Goal: Information Seeking & Learning: Learn about a topic

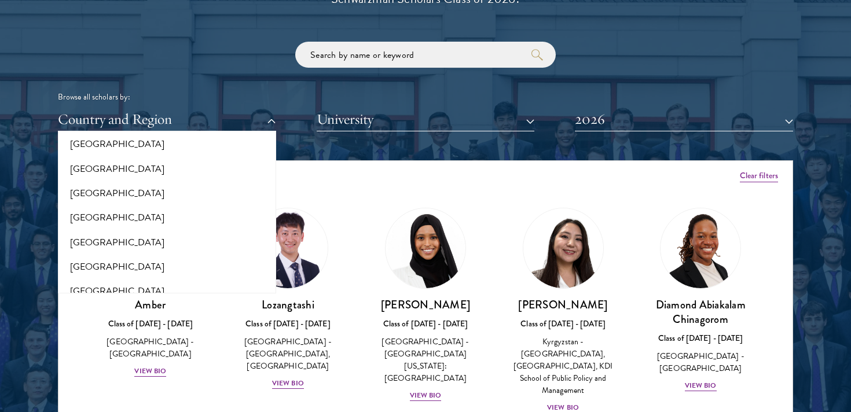
scroll to position [1323, 0]
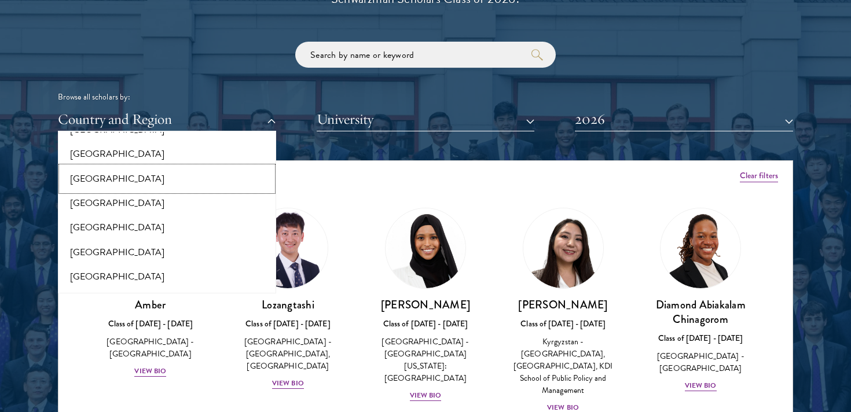
click at [94, 173] on button "[GEOGRAPHIC_DATA]" at bounding box center [166, 179] width 211 height 24
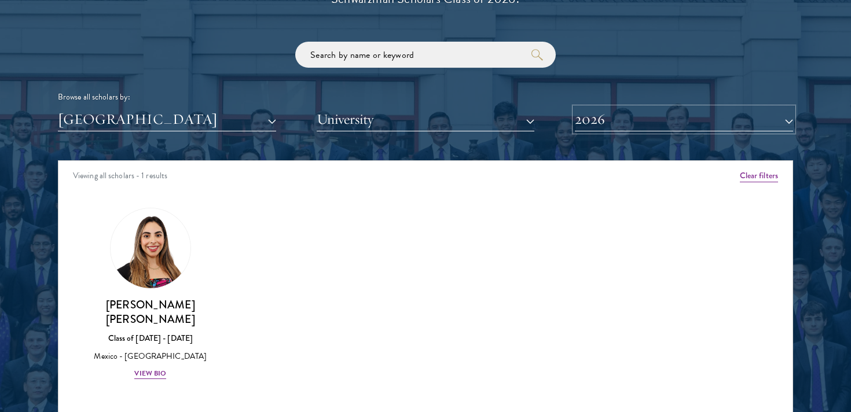
click at [680, 126] on button "2026" at bounding box center [684, 120] width 218 height 24
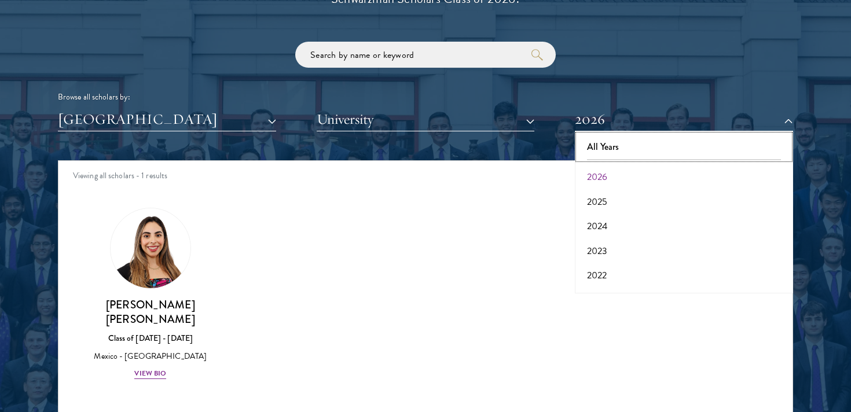
click at [659, 149] on button "All Years" at bounding box center [683, 147] width 211 height 24
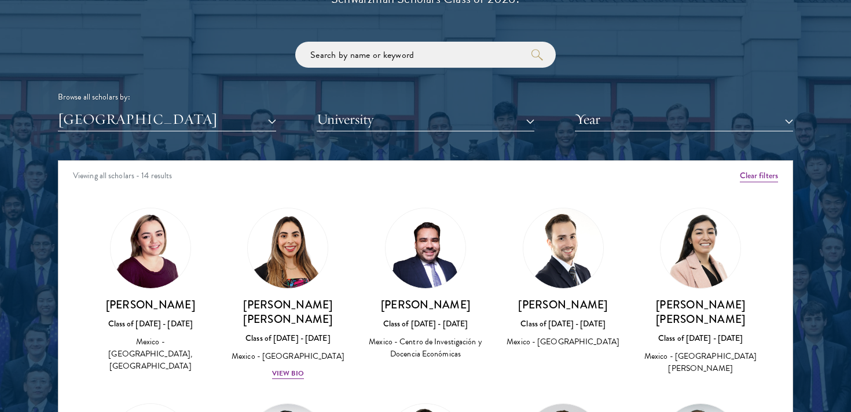
click at [128, 277] on img at bounding box center [151, 248] width 80 height 80
click at [151, 317] on div "Eleni Ayala-Keighley Class of 2021 - 2022 Mexico - Tecnológico de Monterrey, Na…" at bounding box center [150, 335] width 115 height 76
click at [144, 271] on img at bounding box center [151, 248] width 80 height 80
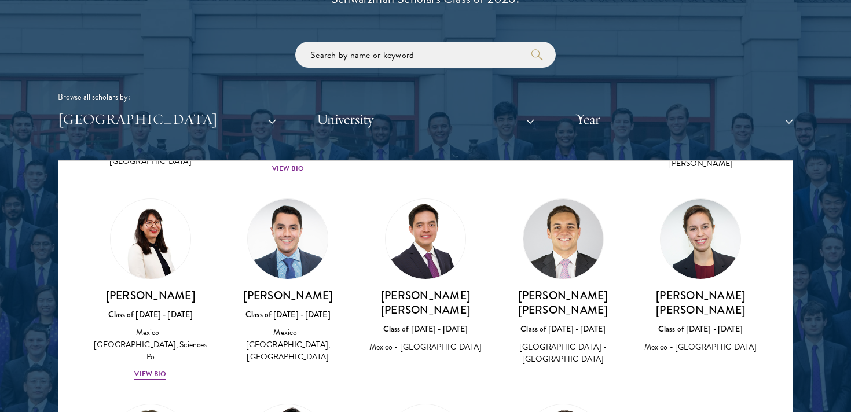
scroll to position [211, 0]
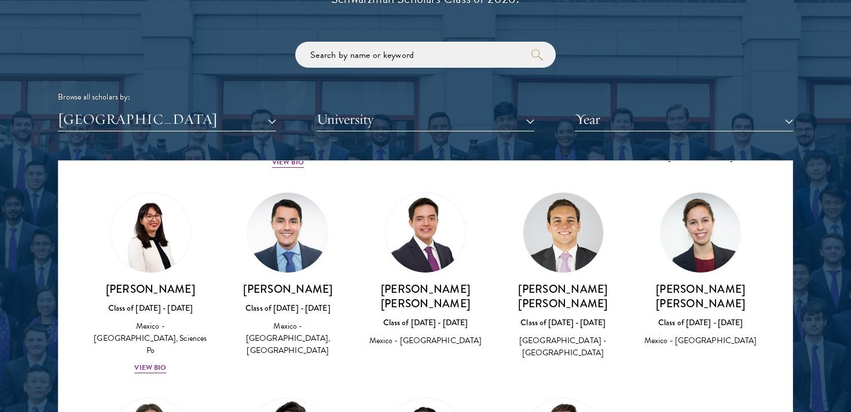
click at [568, 253] on img at bounding box center [563, 233] width 80 height 80
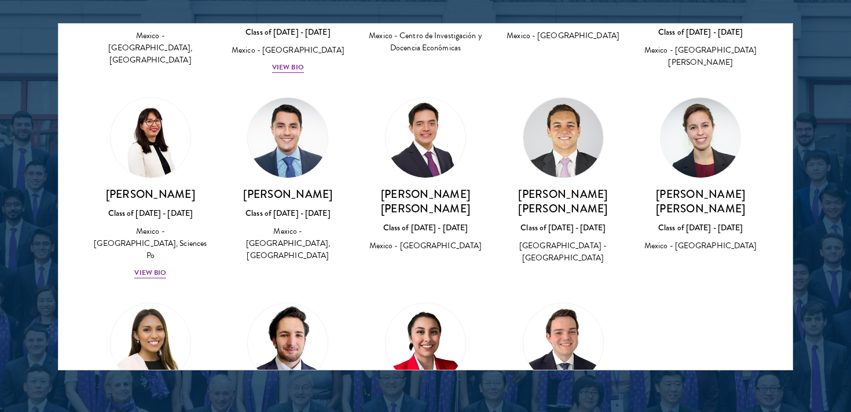
scroll to position [0, 0]
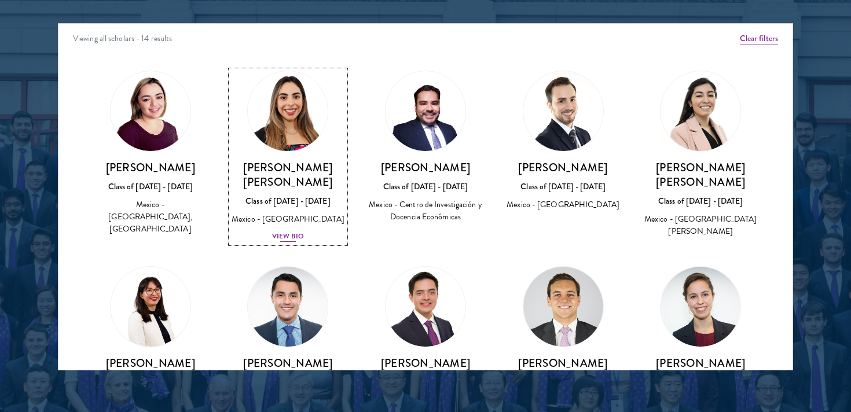
click at [292, 174] on h3 "[PERSON_NAME] [PERSON_NAME]" at bounding box center [288, 174] width 115 height 29
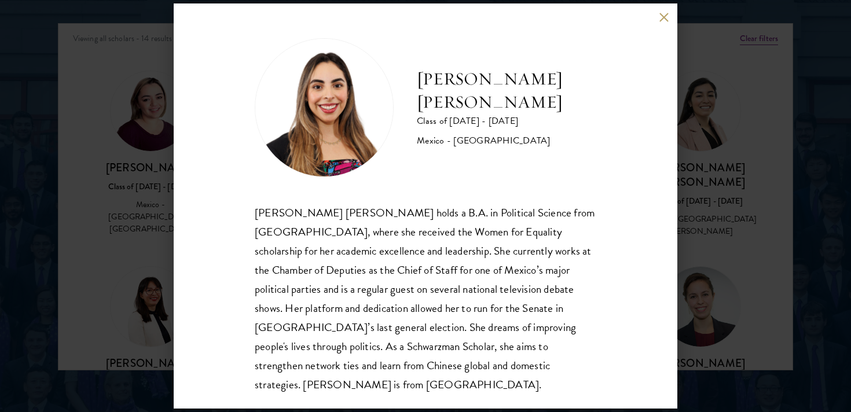
click at [693, 124] on div "Natalie Bravo Ortiz Class of 2025 - 2026 Mexico - Instituto Tecnológico Autónom…" at bounding box center [425, 206] width 851 height 412
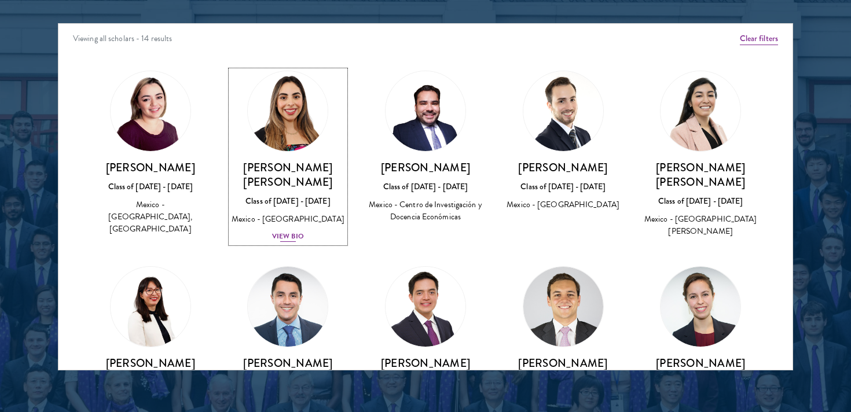
click at [304, 195] on div "Class of [DATE] - [DATE]" at bounding box center [288, 201] width 115 height 12
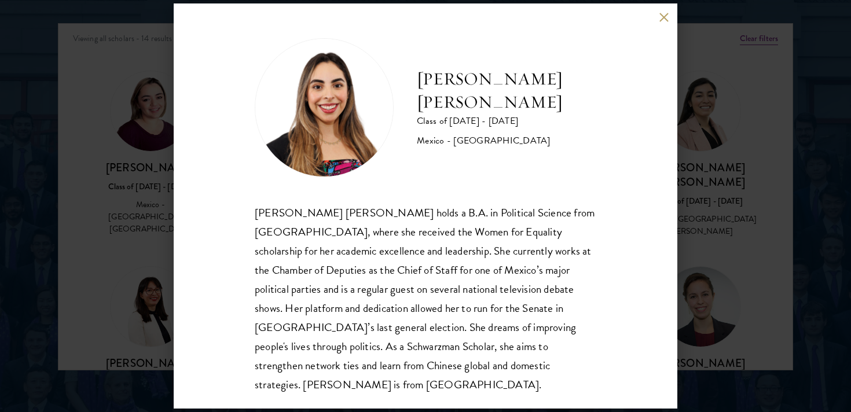
drag, startPoint x: 488, startPoint y: 133, endPoint x: 408, endPoint y: 125, distance: 80.8
click at [408, 125] on div "Natalie Bravo Ortiz Class of 2025 - 2026 Mexico - Instituto Tecnológico Autónom…" at bounding box center [425, 107] width 341 height 139
click at [717, 120] on div "Natalie Bravo Ortiz Class of 2025 - 2026 Mexico - Instituto Tecnológico Autónom…" at bounding box center [425, 206] width 851 height 412
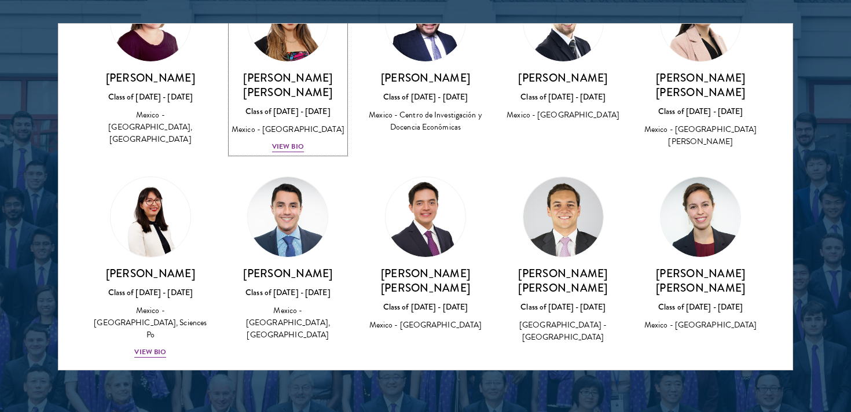
scroll to position [91, 0]
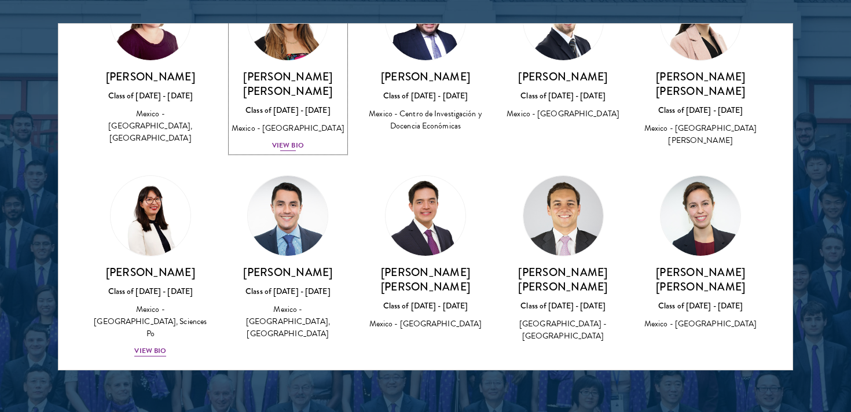
click at [309, 122] on div "Mexico - [GEOGRAPHIC_DATA]" at bounding box center [288, 128] width 115 height 12
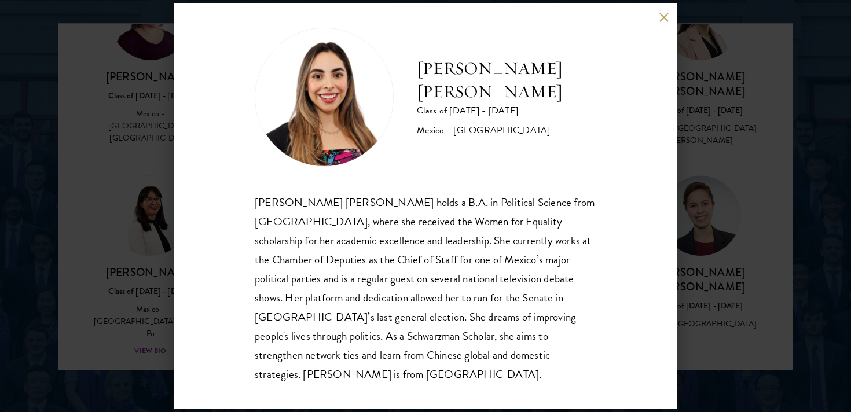
scroll to position [14, 0]
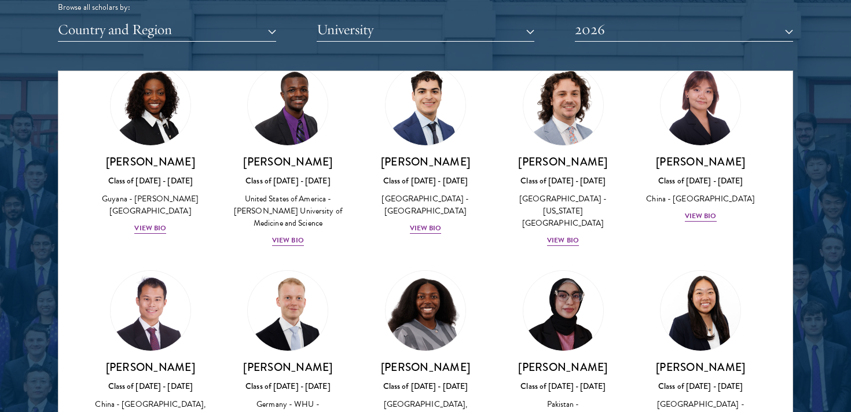
scroll to position [2043, 0]
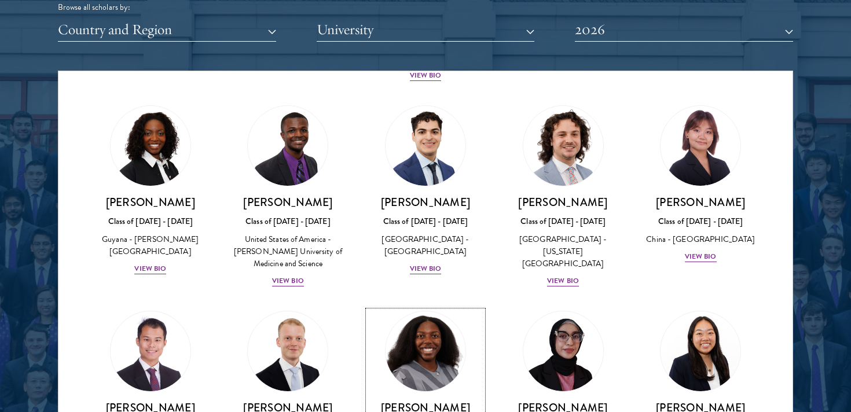
click at [432, 307] on img at bounding box center [425, 351] width 88 height 88
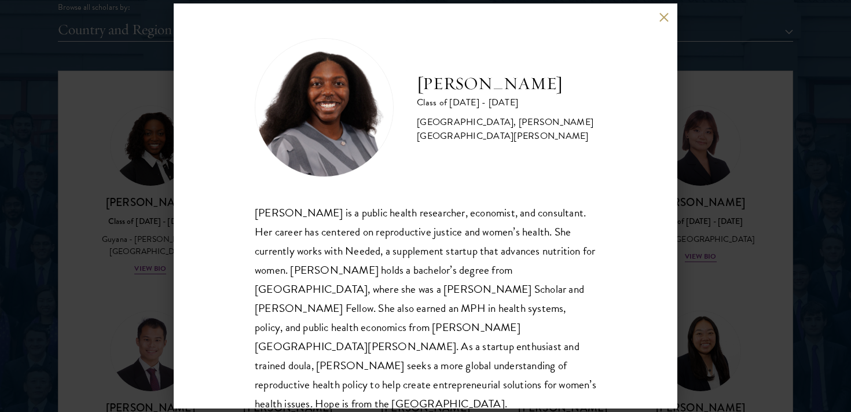
click at [769, 157] on div "[PERSON_NAME] Class of [DATE] - [DATE] [GEOGRAPHIC_DATA] - [GEOGRAPHIC_DATA], […" at bounding box center [425, 206] width 851 height 412
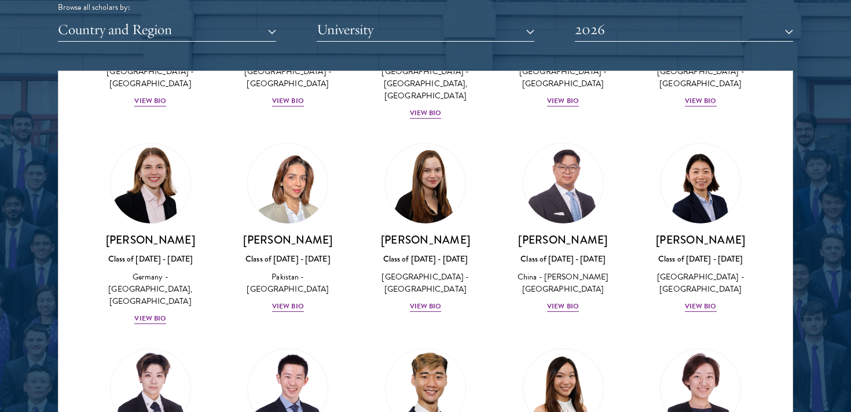
scroll to position [2880, 0]
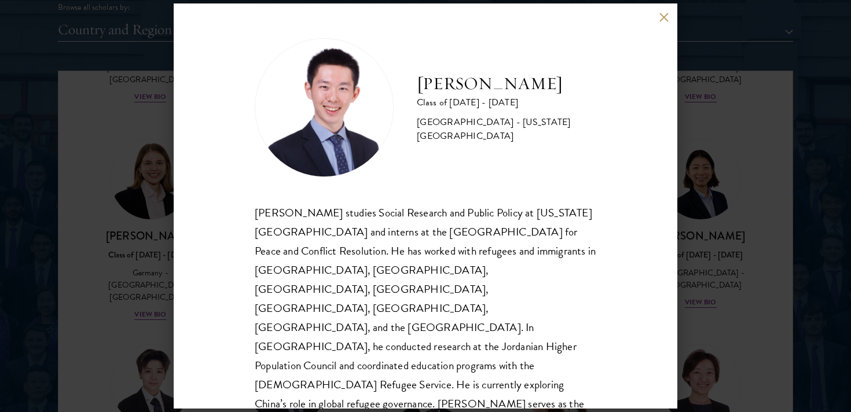
click at [708, 235] on div "[PERSON_NAME] Class of [DATE] - [DATE] [GEOGRAPHIC_DATA] - [US_STATE][GEOGRAPHI…" at bounding box center [425, 206] width 851 height 412
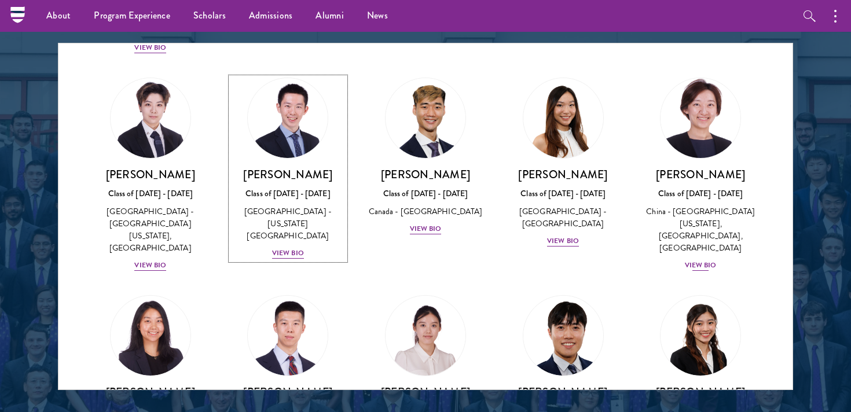
scroll to position [3112, 0]
